Goal: Find contact information: Find contact information

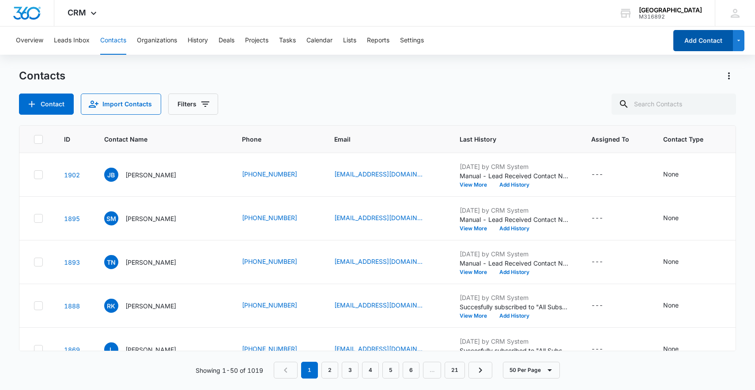
scroll to position [0, 65]
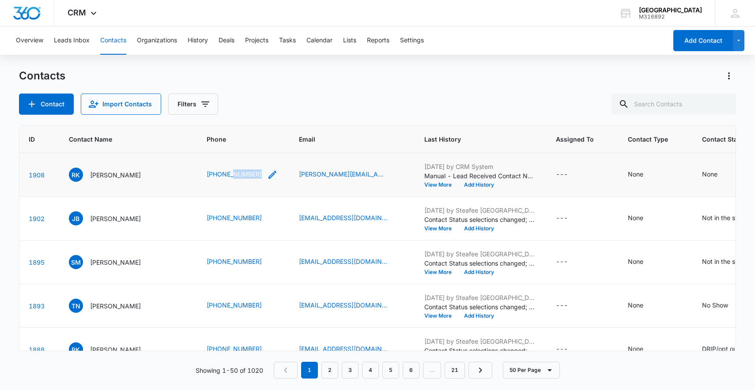
scroll to position [2, 35]
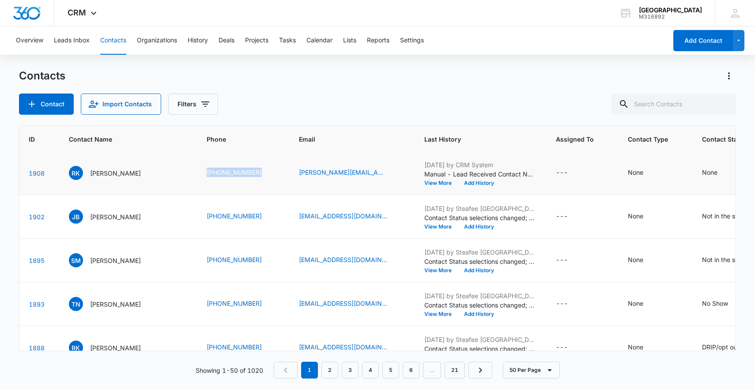
drag, startPoint x: 219, startPoint y: 175, endPoint x: 202, endPoint y: 169, distance: 18.0
click at [202, 169] on td "[PHONE_NUMBER]" at bounding box center [242, 173] width 92 height 44
copy link "[PHONE_NUMBER]"
click at [416, 78] on div "Contacts" at bounding box center [377, 76] width 717 height 14
